Goal: Task Accomplishment & Management: Manage account settings

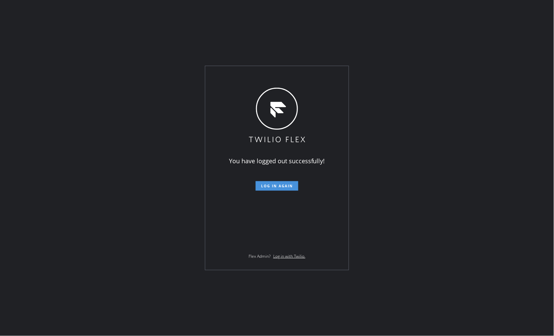
click at [286, 185] on span "Log in again" at bounding box center [277, 185] width 32 height 5
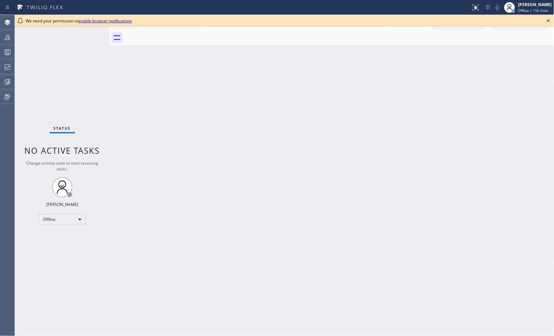
click at [550, 22] on icon at bounding box center [549, 21] width 8 height 8
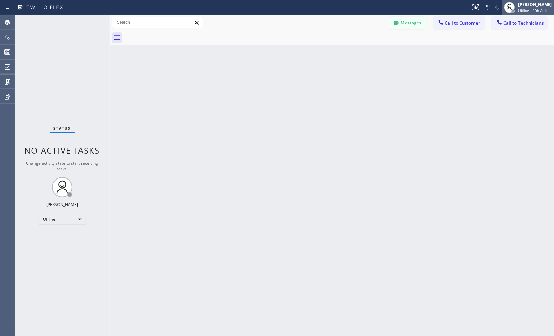
click at [525, 2] on div "[PERSON_NAME]" at bounding box center [536, 5] width 34 height 6
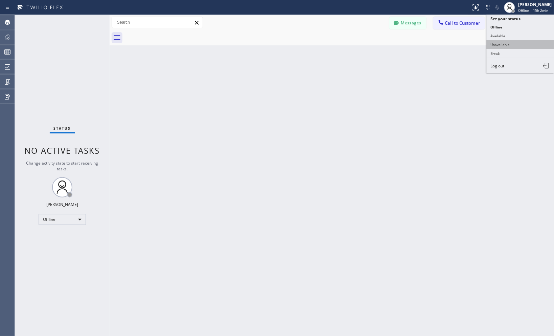
click at [495, 42] on button "Unavailable" at bounding box center [521, 44] width 68 height 9
click at [491, 166] on div "Back to Dashboard Change Sender ID Customers Technicians Select a contact Outbo…" at bounding box center [332, 175] width 445 height 321
click at [473, 90] on div "Back to Dashboard Change Sender ID Customers Technicians Select a contact Outbo…" at bounding box center [332, 175] width 445 height 321
